Goal: Task Accomplishment & Management: Use online tool/utility

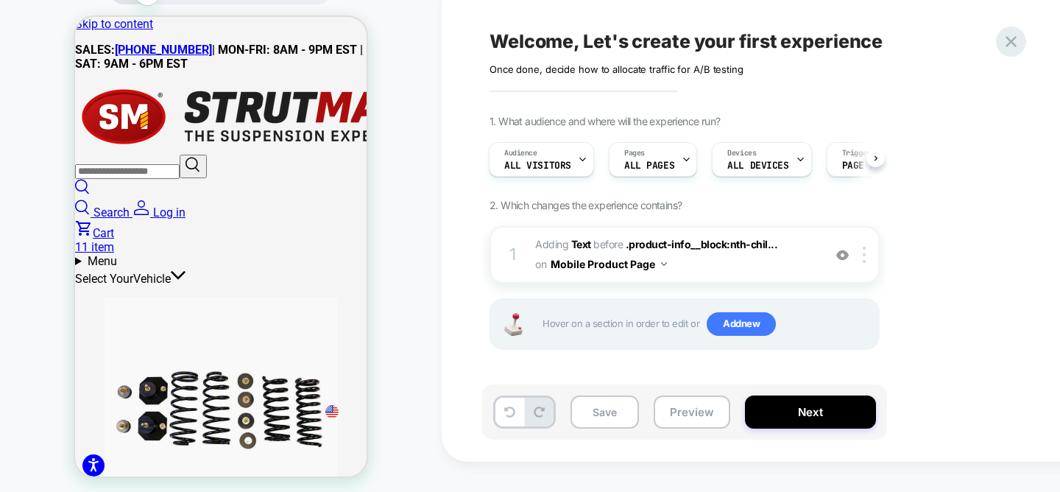
click at [0, 0] on icon at bounding box center [0, 0] width 0 height 0
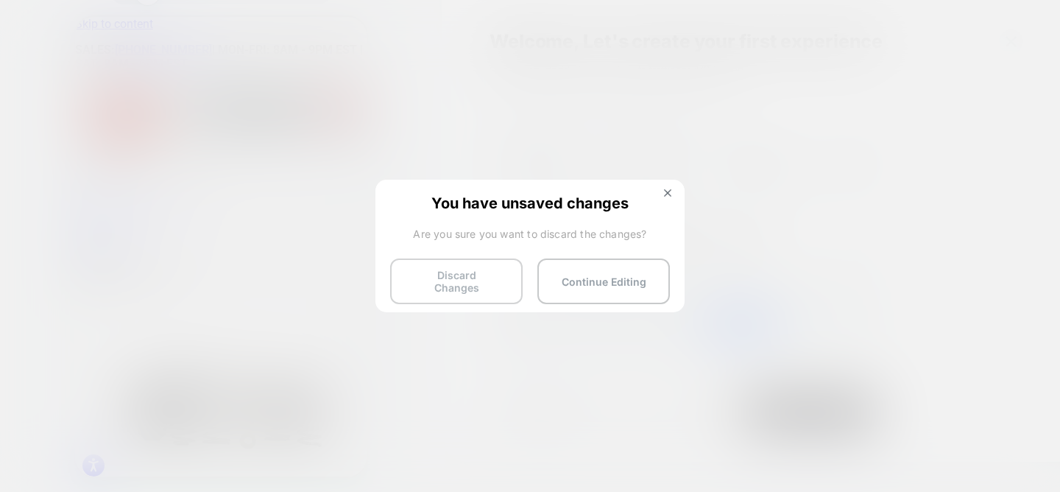
click at [462, 283] on button "Discard Changes" at bounding box center [456, 281] width 133 height 46
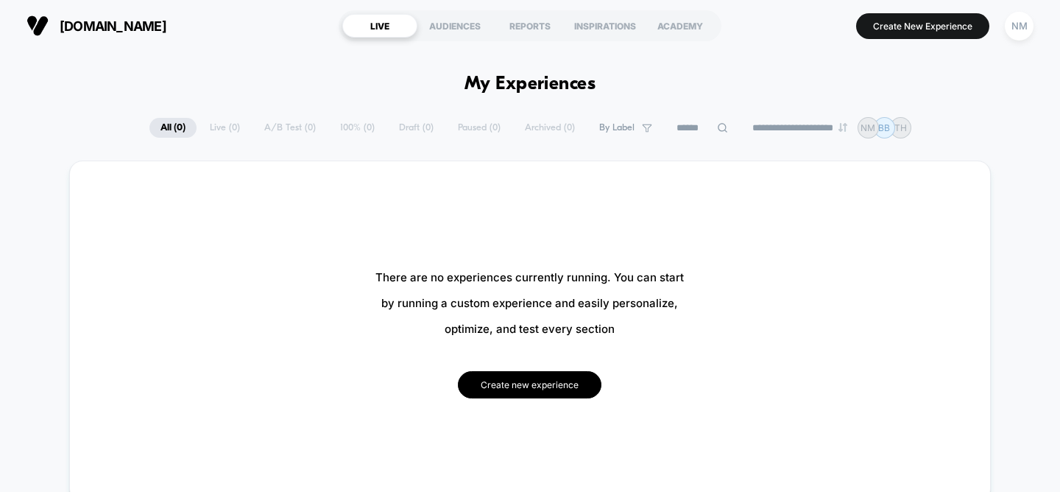
click at [527, 377] on button "Create new experience" at bounding box center [530, 384] width 144 height 27
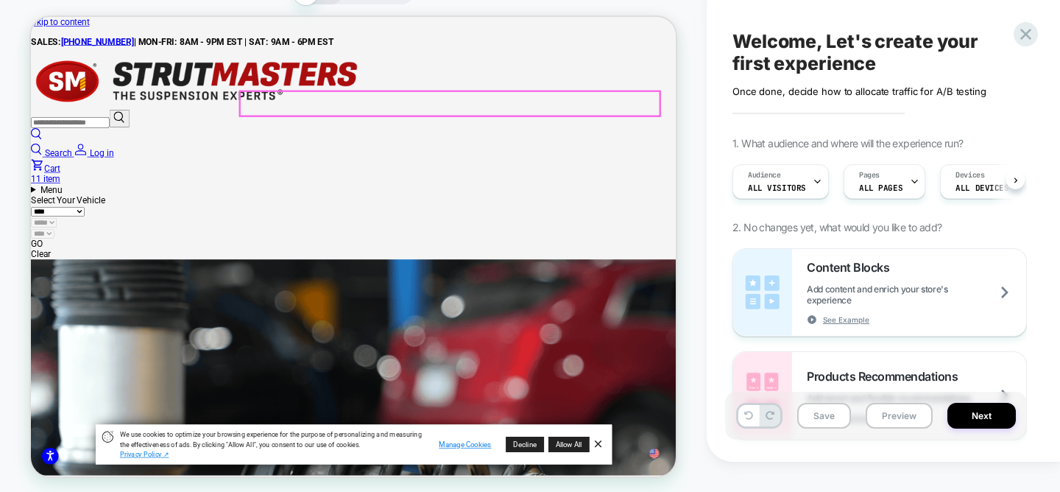
click at [752, 312] on div "GO Clear" at bounding box center [461, 326] width 861 height 28
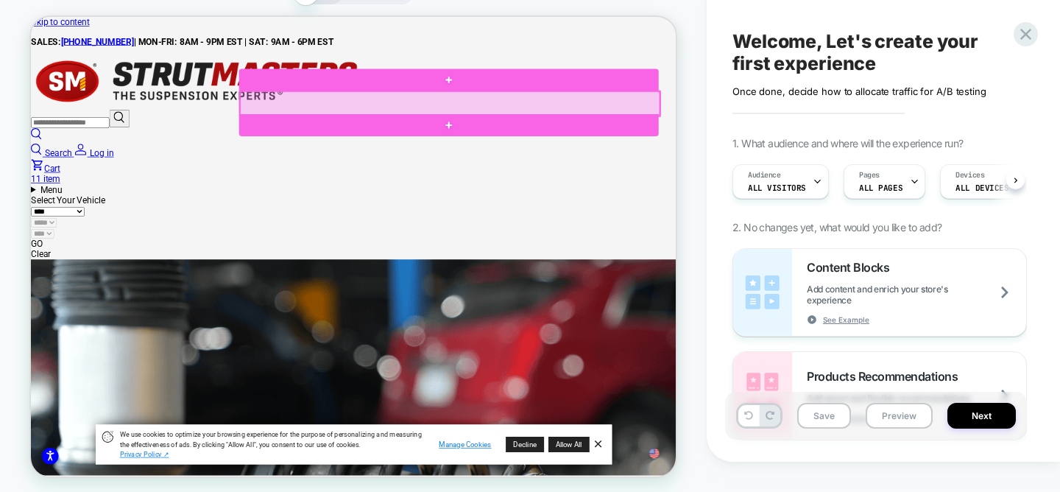
click at [744, 133] on div at bounding box center [589, 132] width 559 height 33
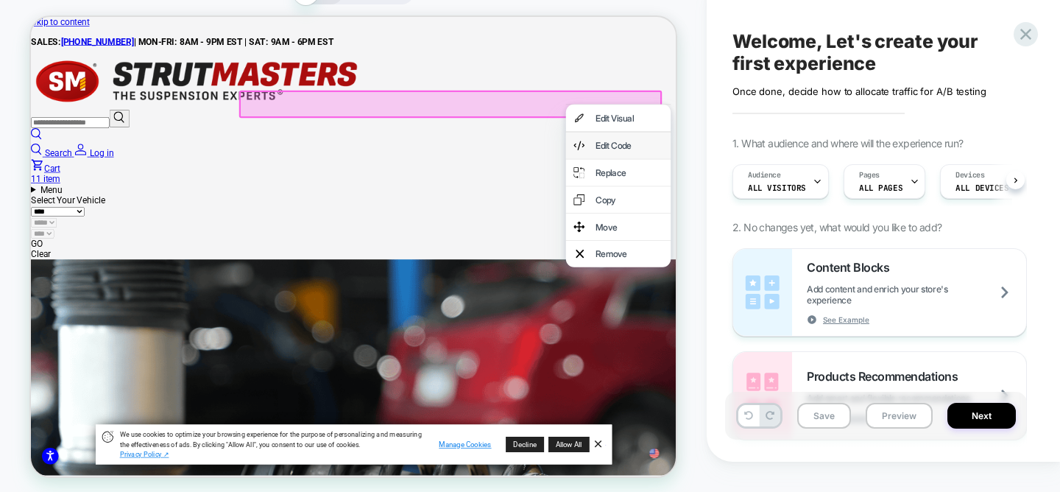
click at [808, 194] on div "Edit Code" at bounding box center [829, 188] width 90 height 15
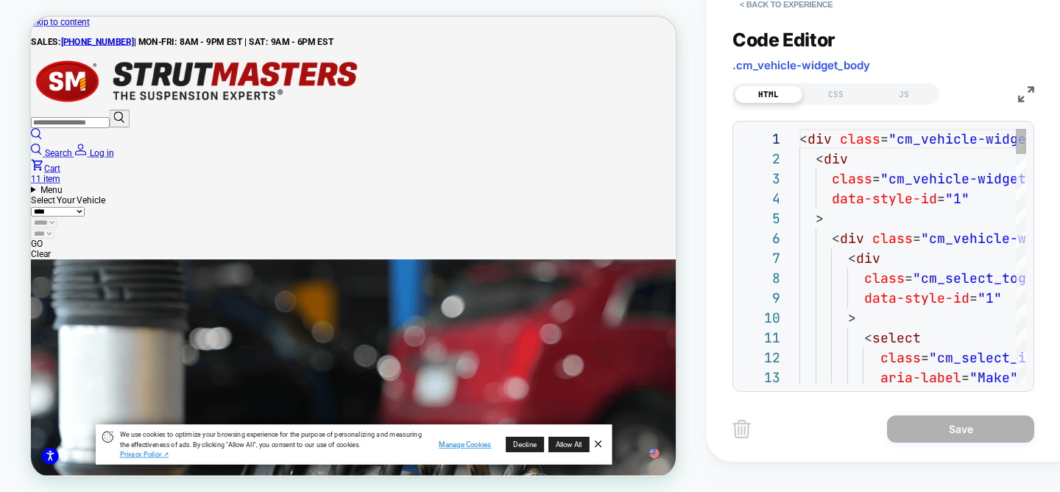
scroll to position [199, 0]
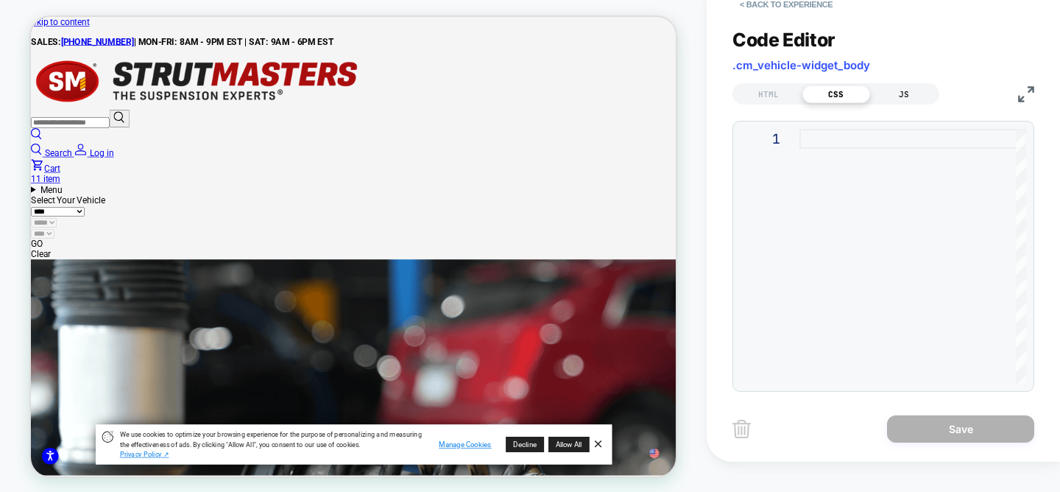
click at [0, 0] on div "JS" at bounding box center [0, 0] width 0 height 0
click at [776, 103] on div "HTML" at bounding box center [769, 94] width 68 height 18
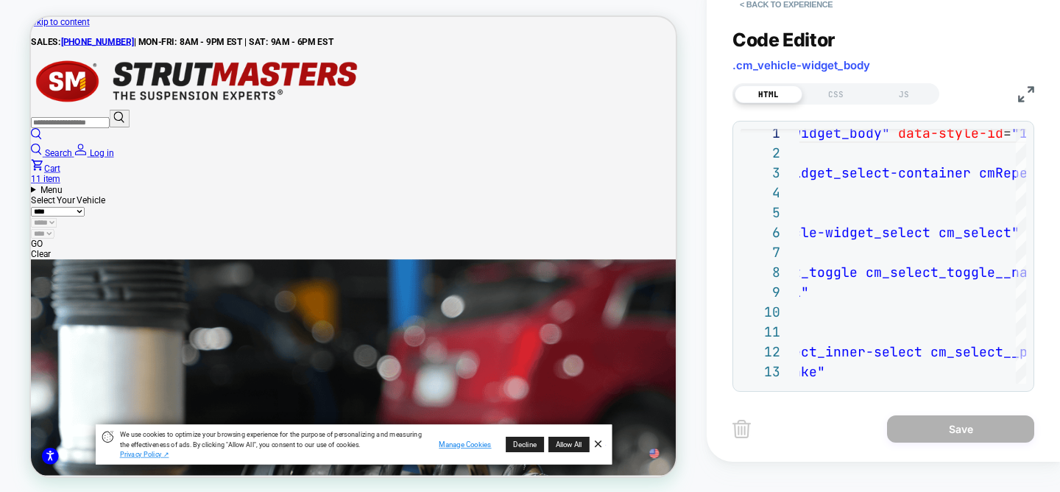
click at [1020, 102] on img at bounding box center [1026, 94] width 16 height 16
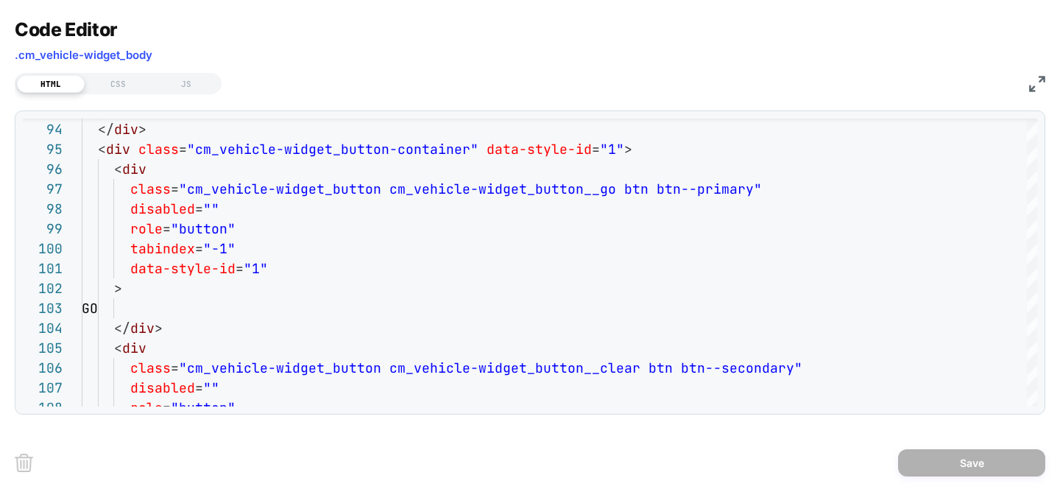
click at [1043, 80] on img at bounding box center [1037, 84] width 16 height 16
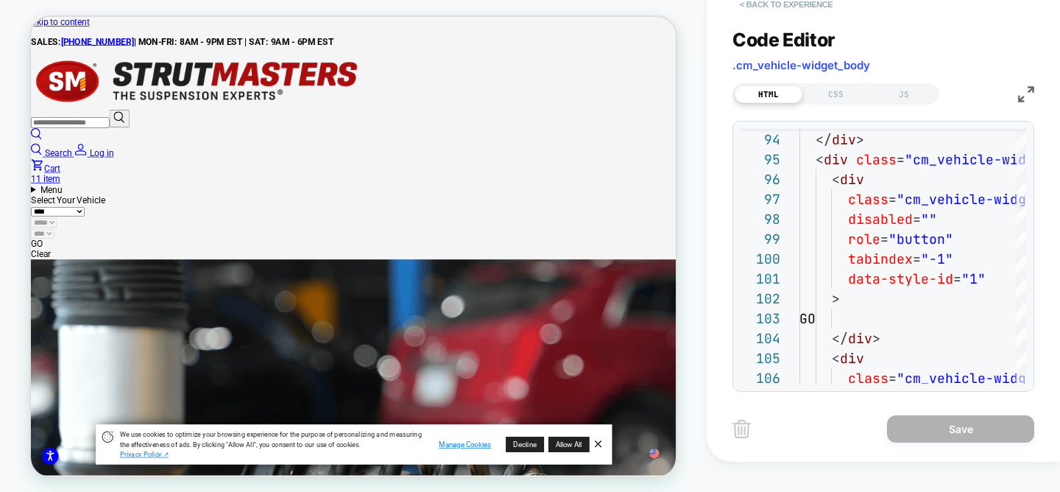
click at [786, 16] on button "< Back to experience" at bounding box center [786, 5] width 107 height 24
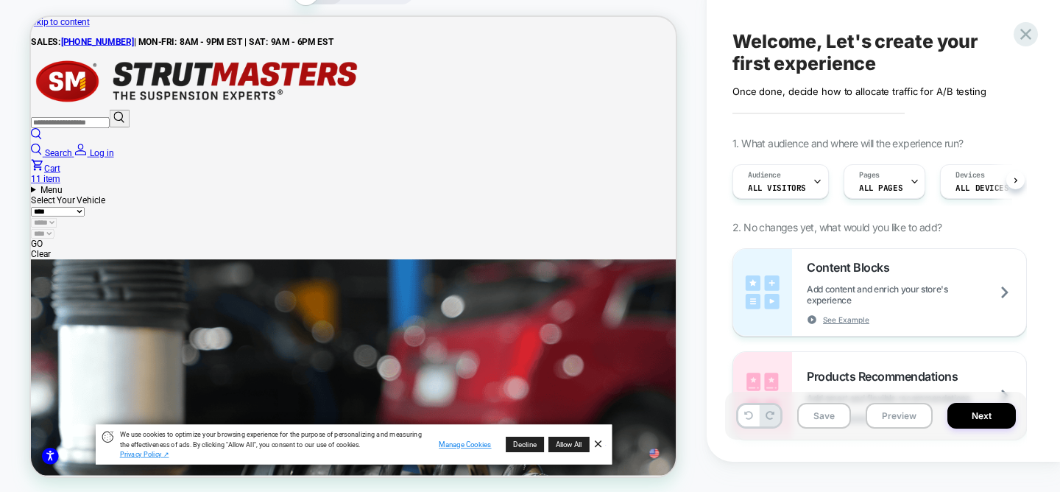
scroll to position [0, 1]
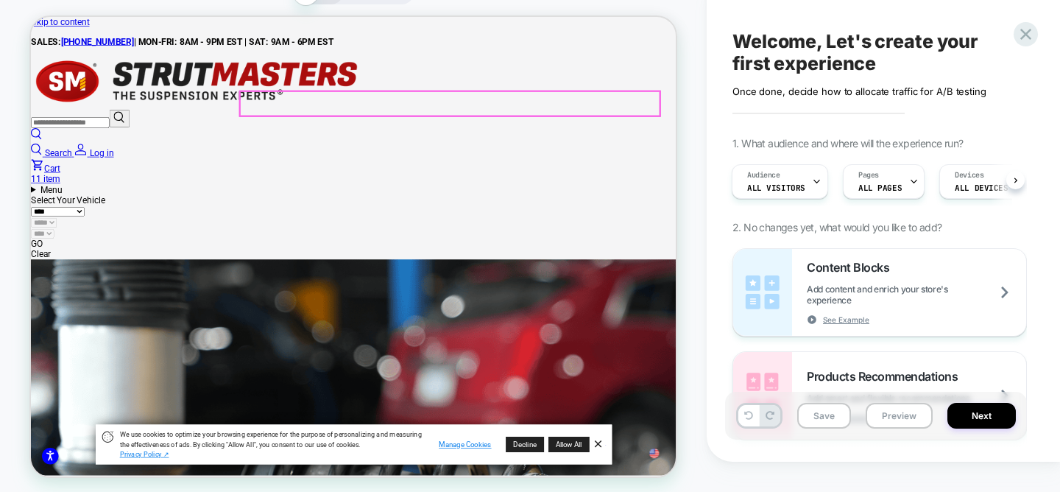
click at [822, 312] on div "GO Clear" at bounding box center [461, 326] width 861 height 28
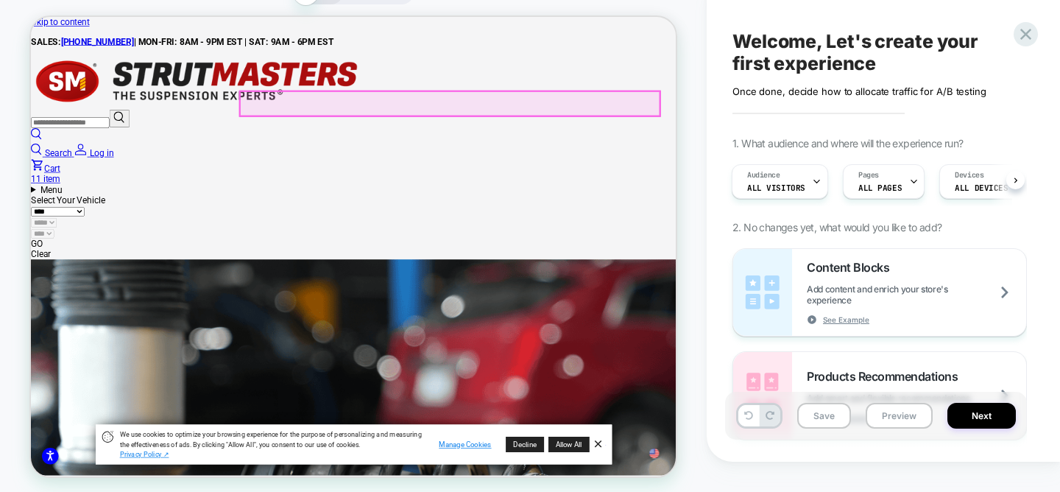
click at [822, 312] on div "GO Clear" at bounding box center [461, 326] width 861 height 28
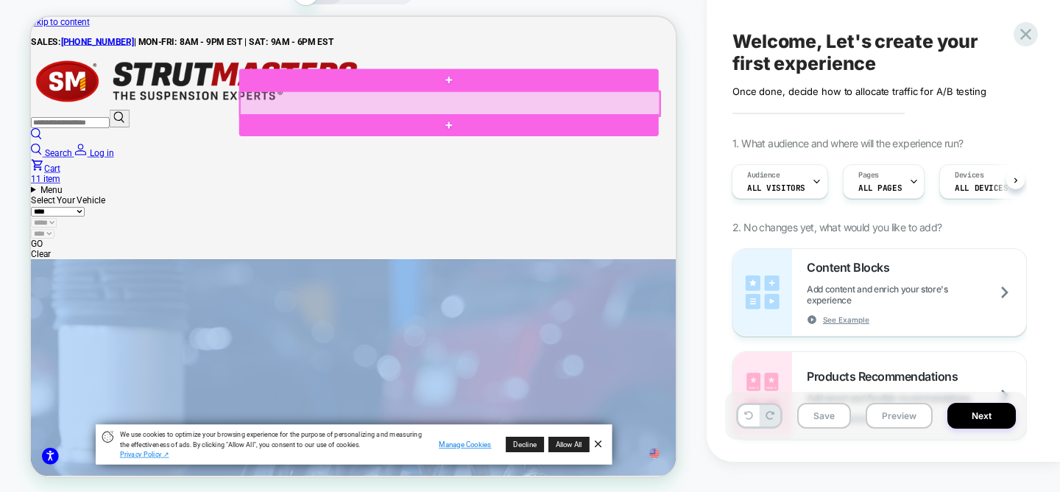
click at [774, 131] on div at bounding box center [589, 132] width 559 height 33
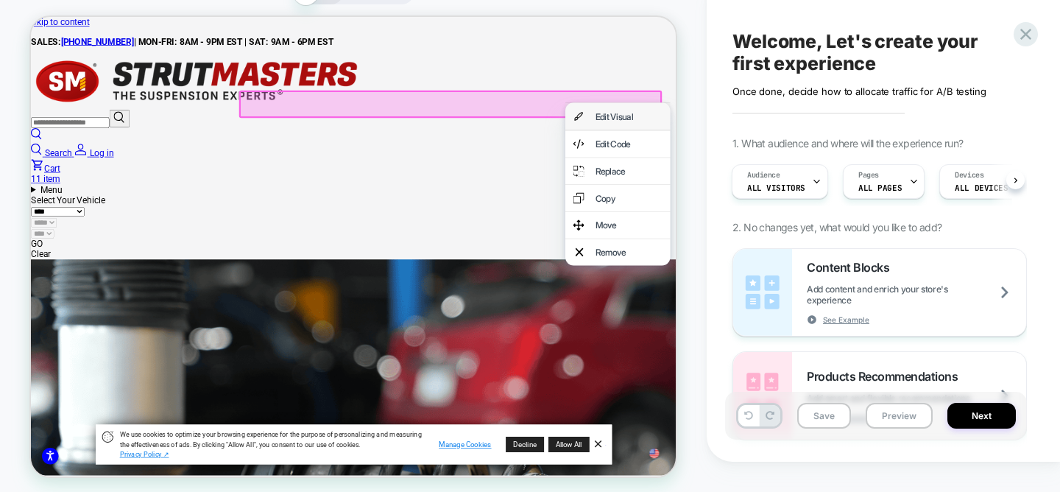
click at [801, 148] on div "Edit Visual" at bounding box center [828, 149] width 90 height 15
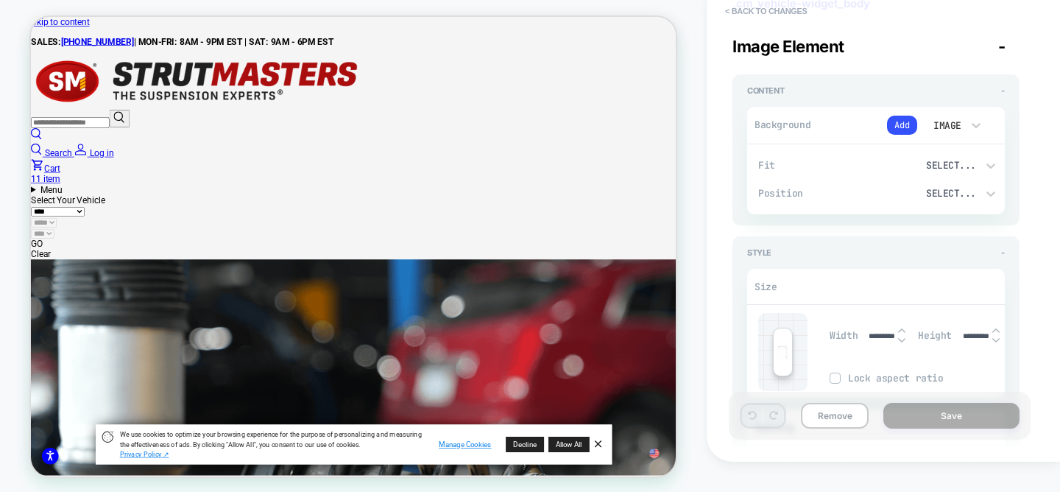
type textarea "*"
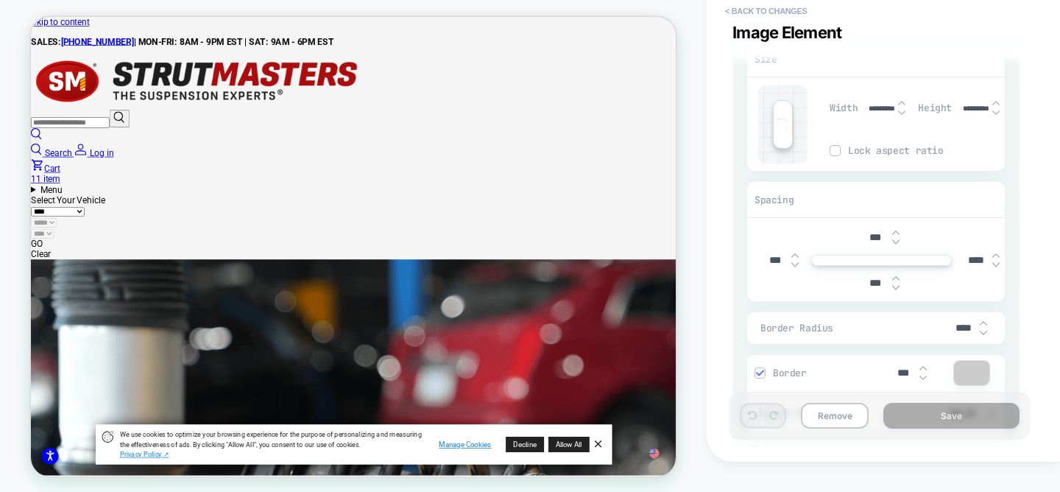
scroll to position [286, 0]
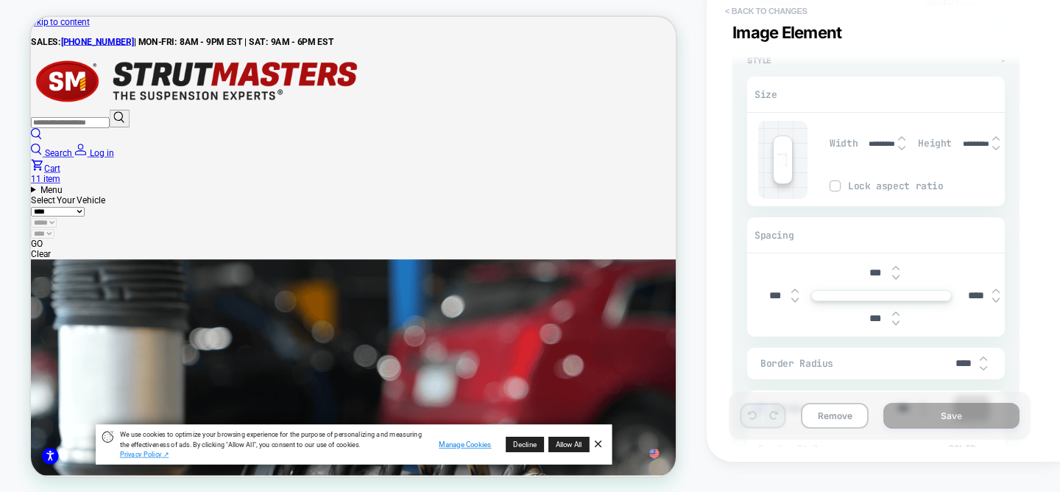
click at [794, 23] on button "< Back to changes" at bounding box center [766, 11] width 97 height 24
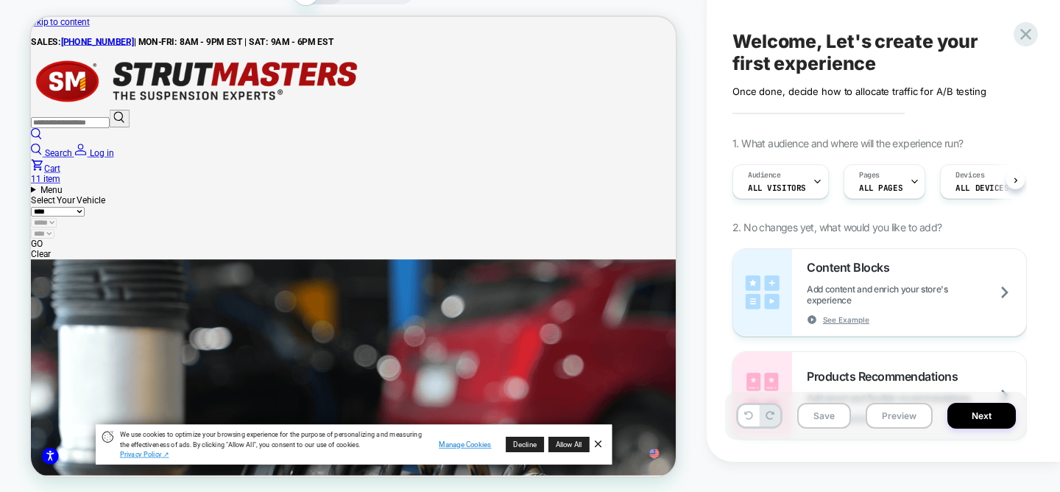
scroll to position [0, 1]
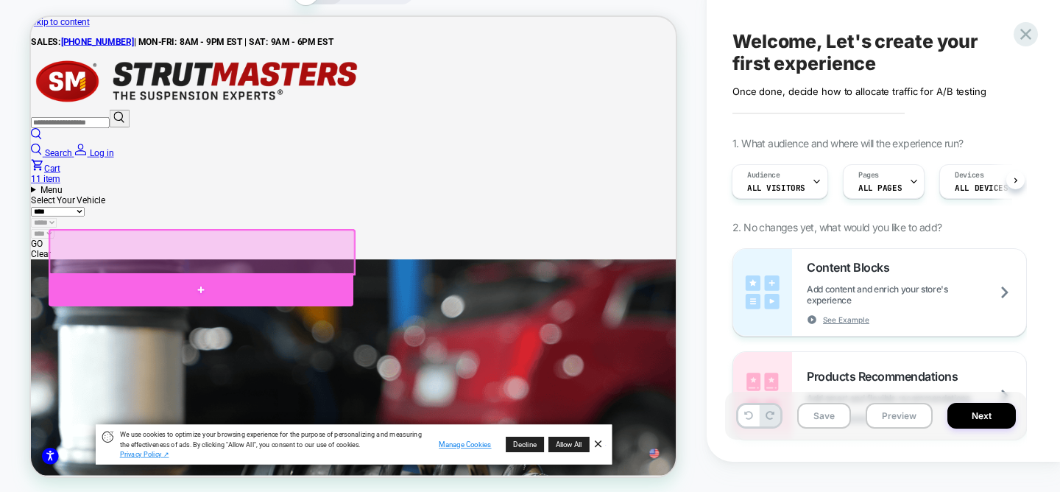
click at [267, 366] on div at bounding box center [257, 381] width 406 height 44
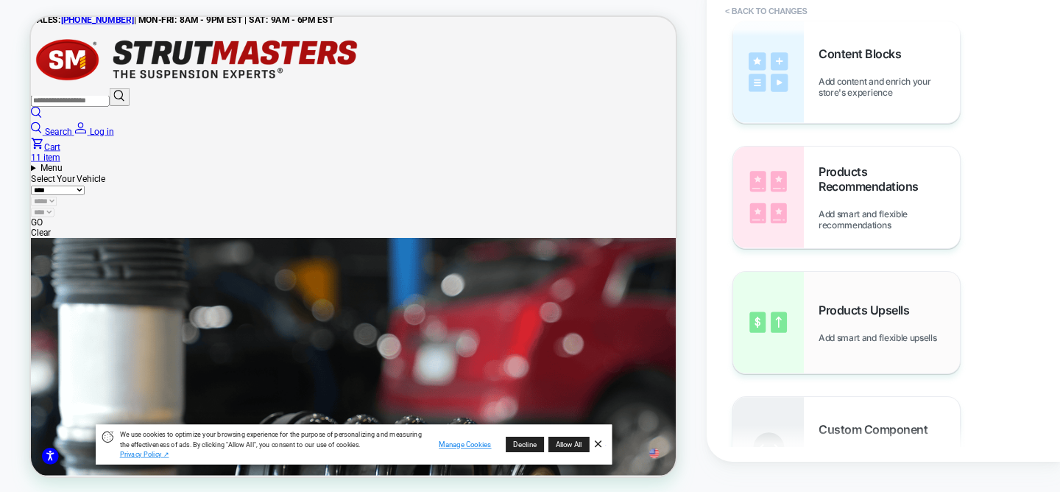
scroll to position [0, 0]
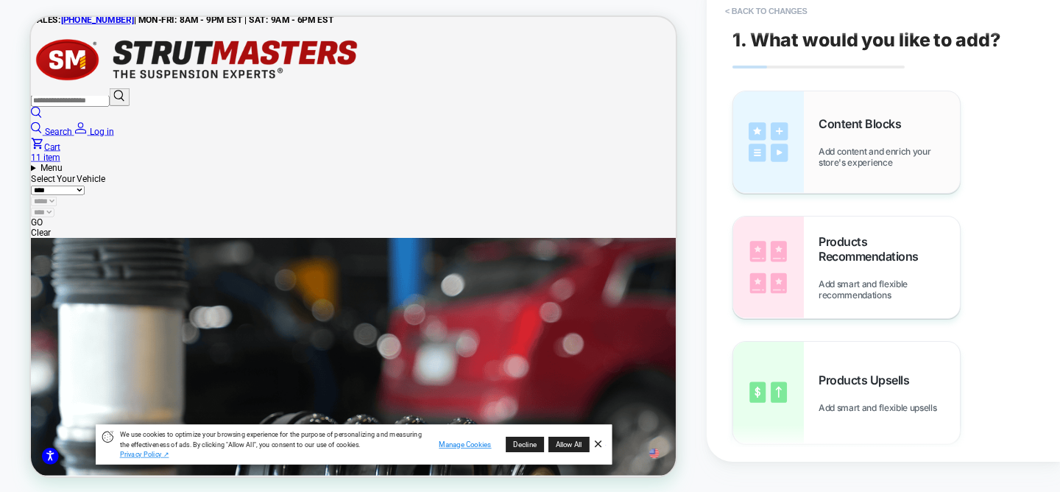
click at [827, 140] on div "Content Blocks Add content and enrich your store's experience" at bounding box center [889, 142] width 141 height 52
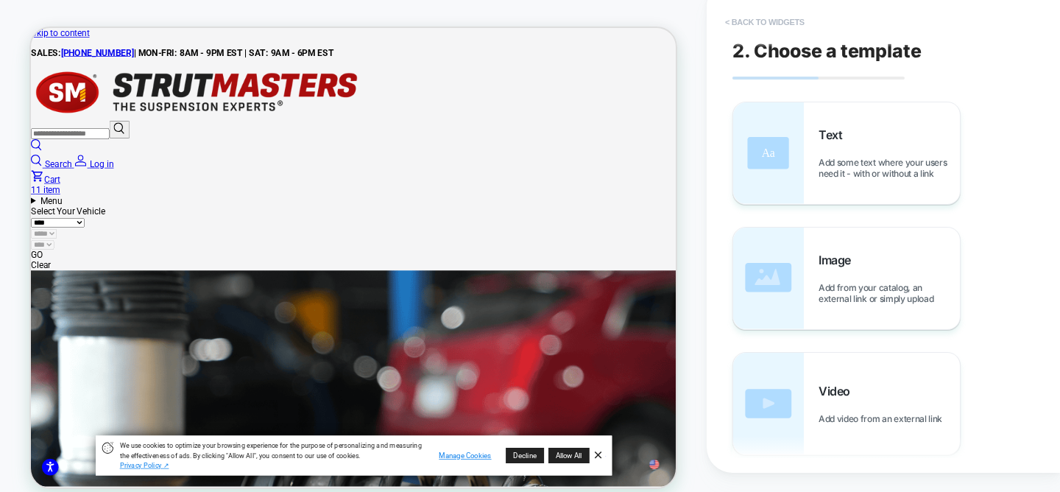
click at [758, 12] on button "< Back to widgets" at bounding box center [765, 22] width 94 height 24
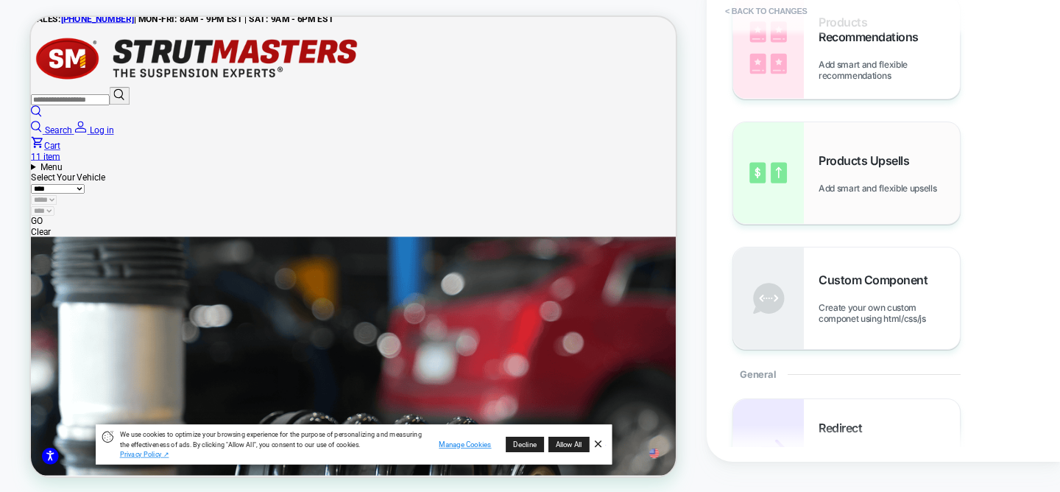
scroll to position [237, 0]
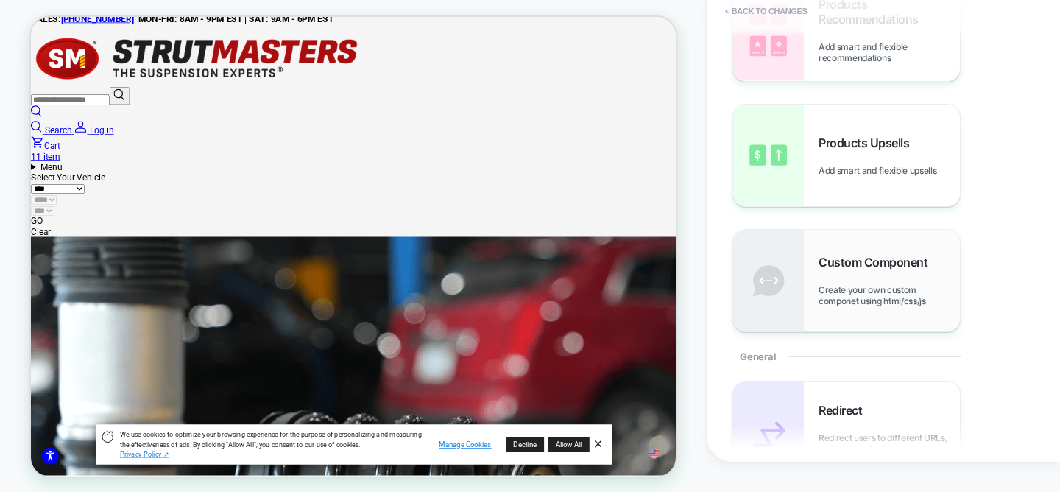
click at [875, 281] on div "Custom Component Create your own custom componet using html/css/js" at bounding box center [889, 281] width 141 height 52
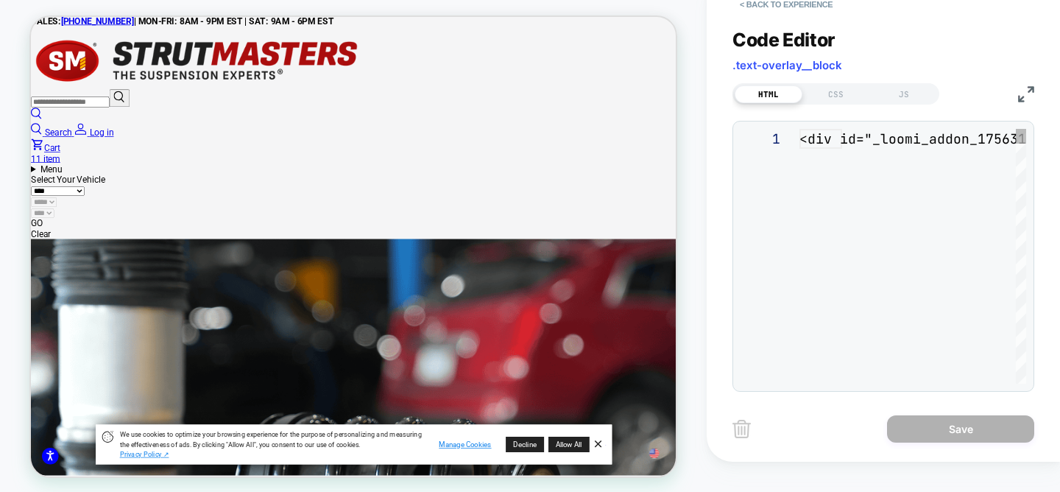
scroll to position [20, 0]
click at [736, 439] on div "Save" at bounding box center [884, 428] width 302 height 37
click at [744, 429] on img at bounding box center [742, 429] width 18 height 18
click at [743, 427] on img at bounding box center [742, 429] width 18 height 18
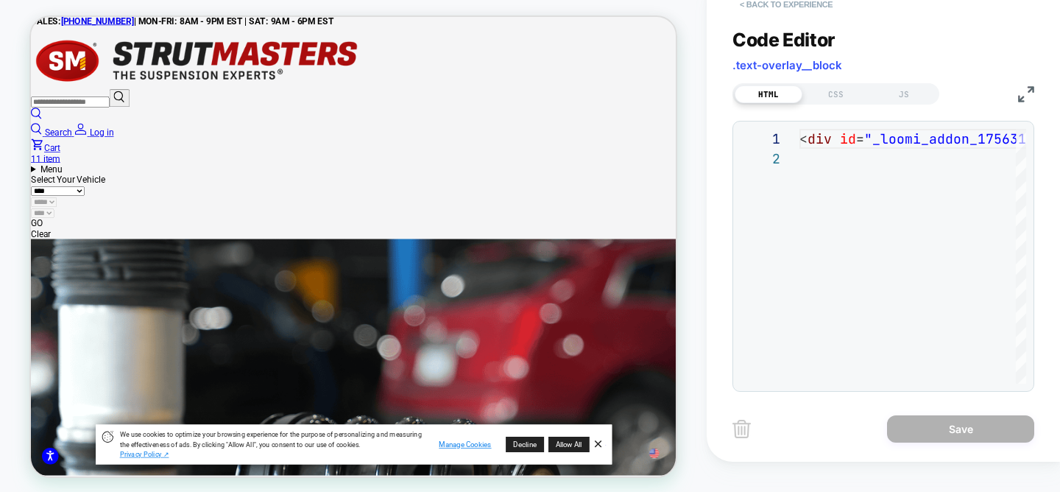
click at [797, 5] on button "< Back to experience" at bounding box center [786, 5] width 107 height 24
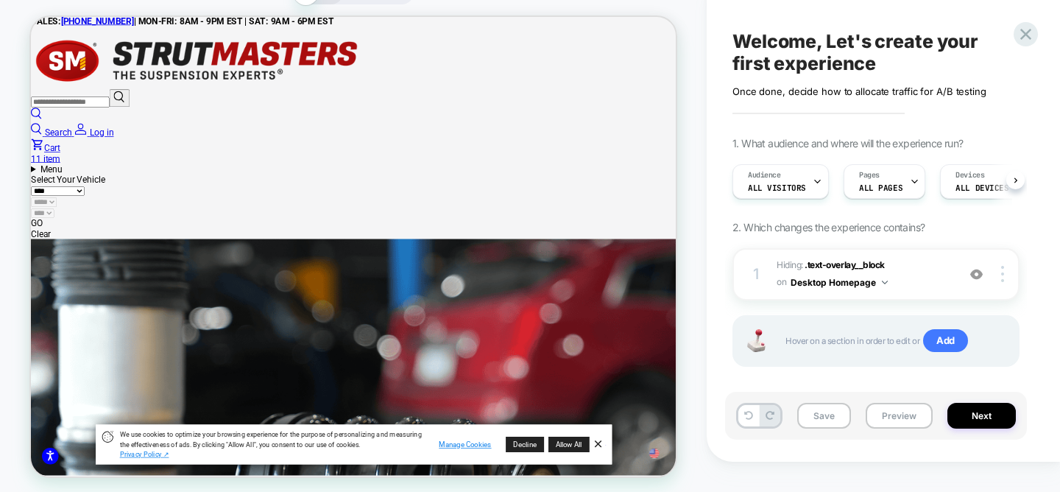
scroll to position [0, 1]
click at [1001, 275] on img at bounding box center [1002, 274] width 3 height 16
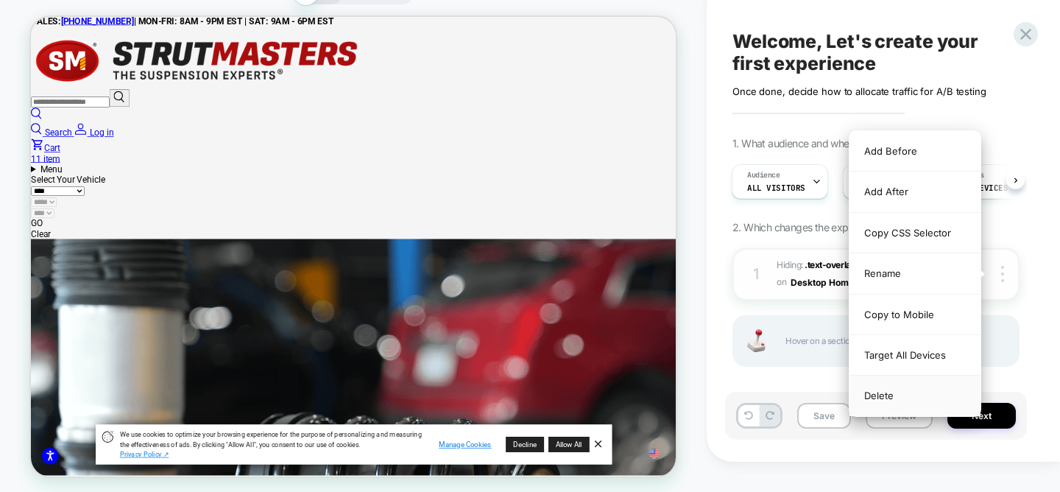
click at [879, 406] on div "Delete" at bounding box center [915, 396] width 131 height 40
